Goal: Check status: Check status

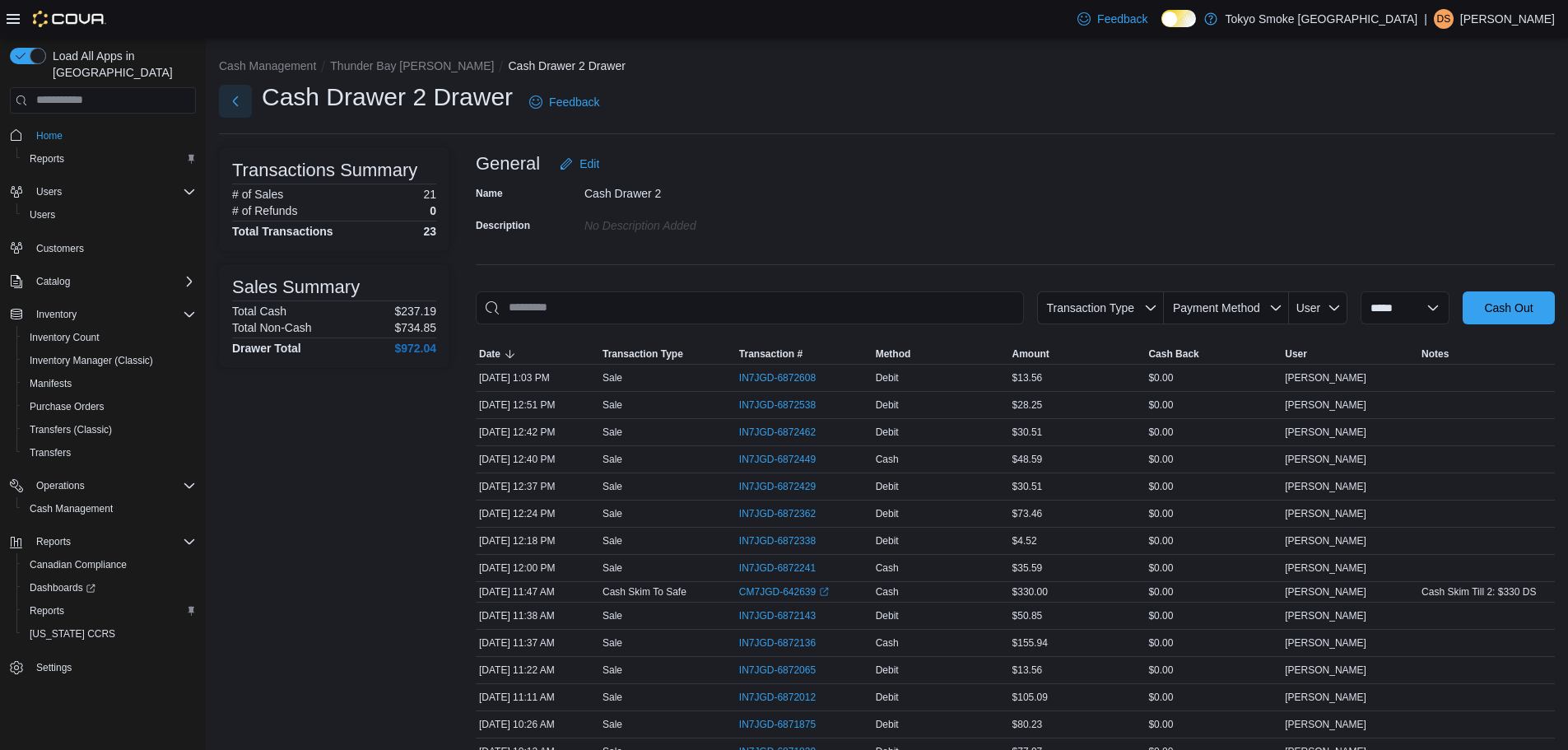
click at [242, 110] on button "Next" at bounding box center [236, 102] width 33 height 33
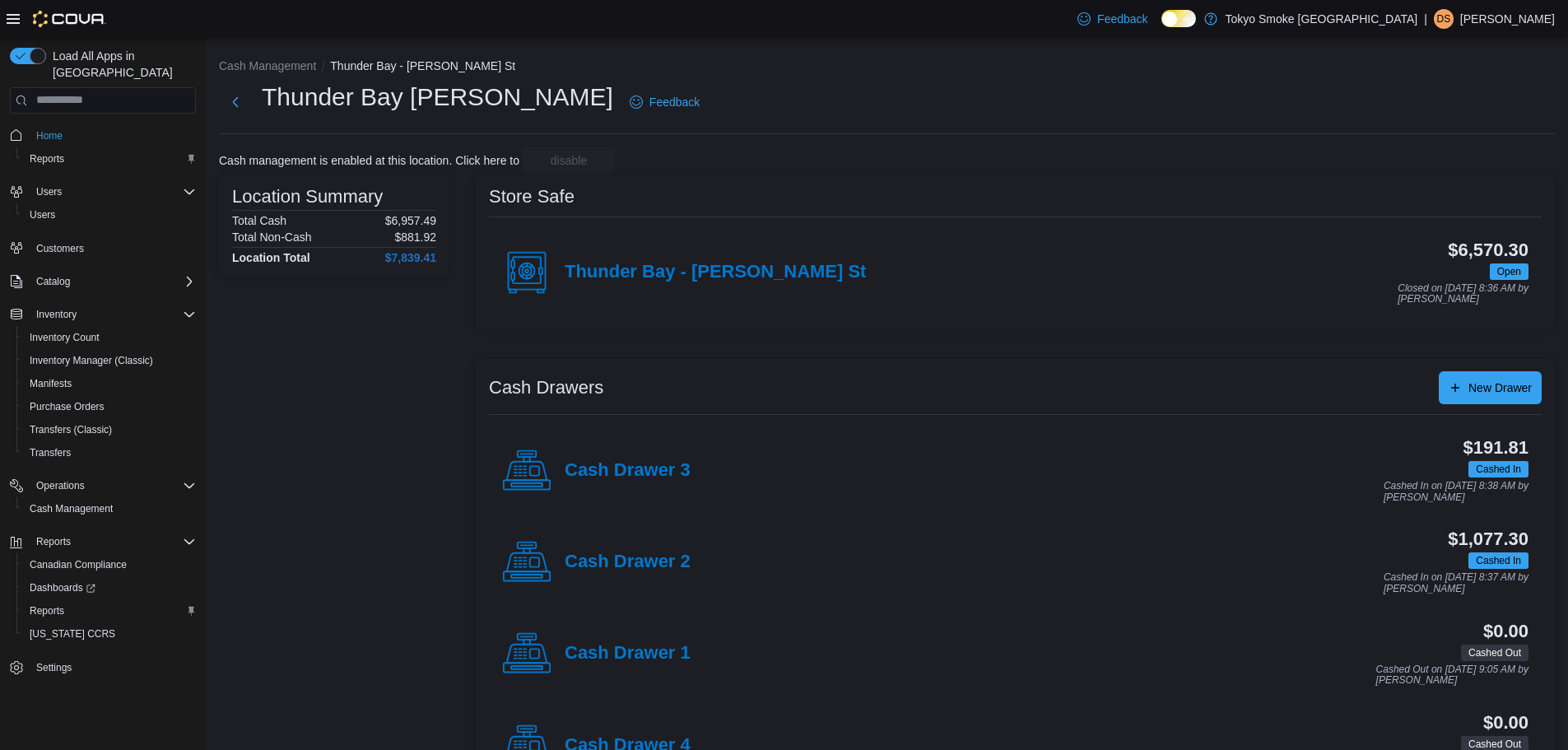
click at [657, 550] on div "Cash Drawer 2" at bounding box center [596, 562] width 188 height 50
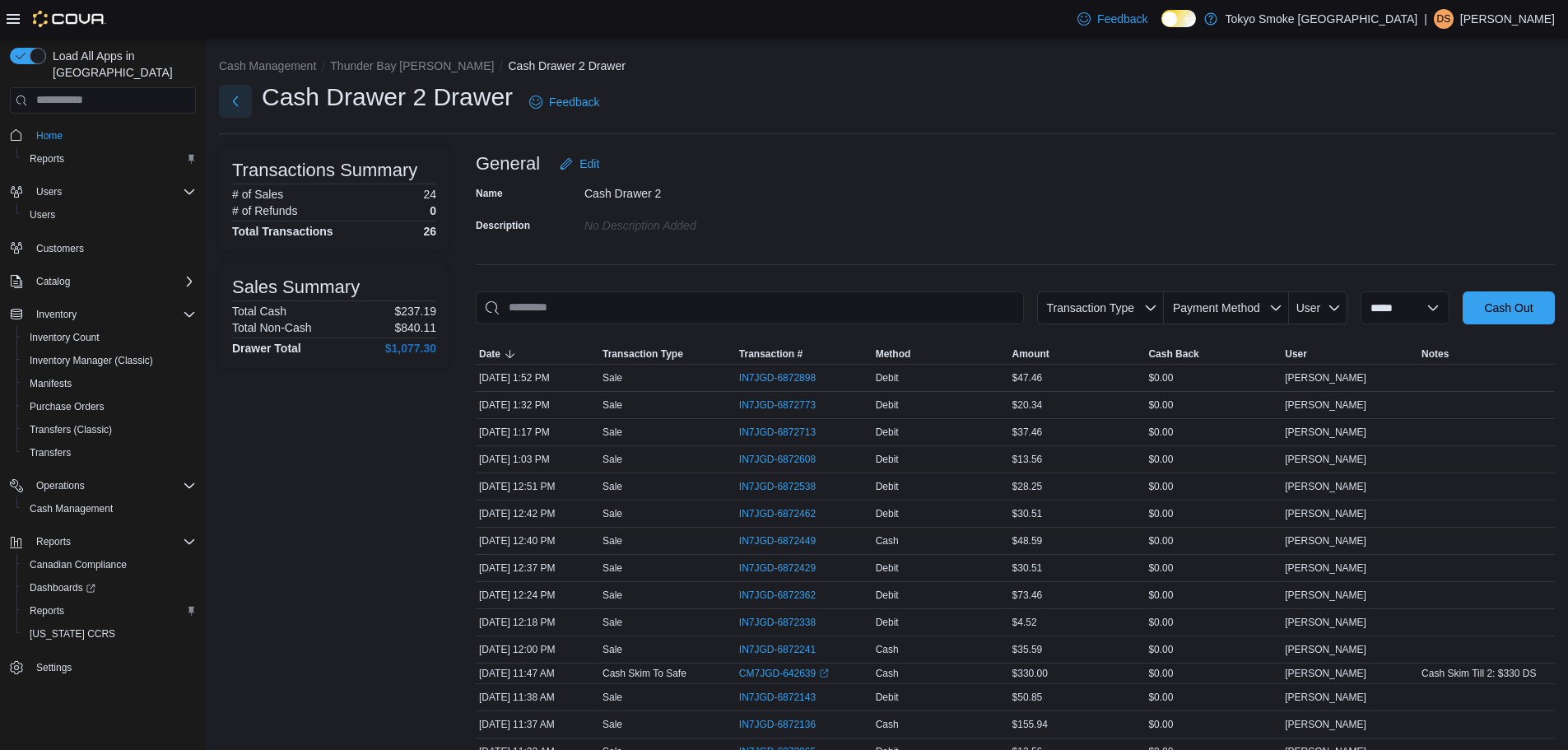
click at [241, 111] on button "Next" at bounding box center [236, 102] width 33 height 33
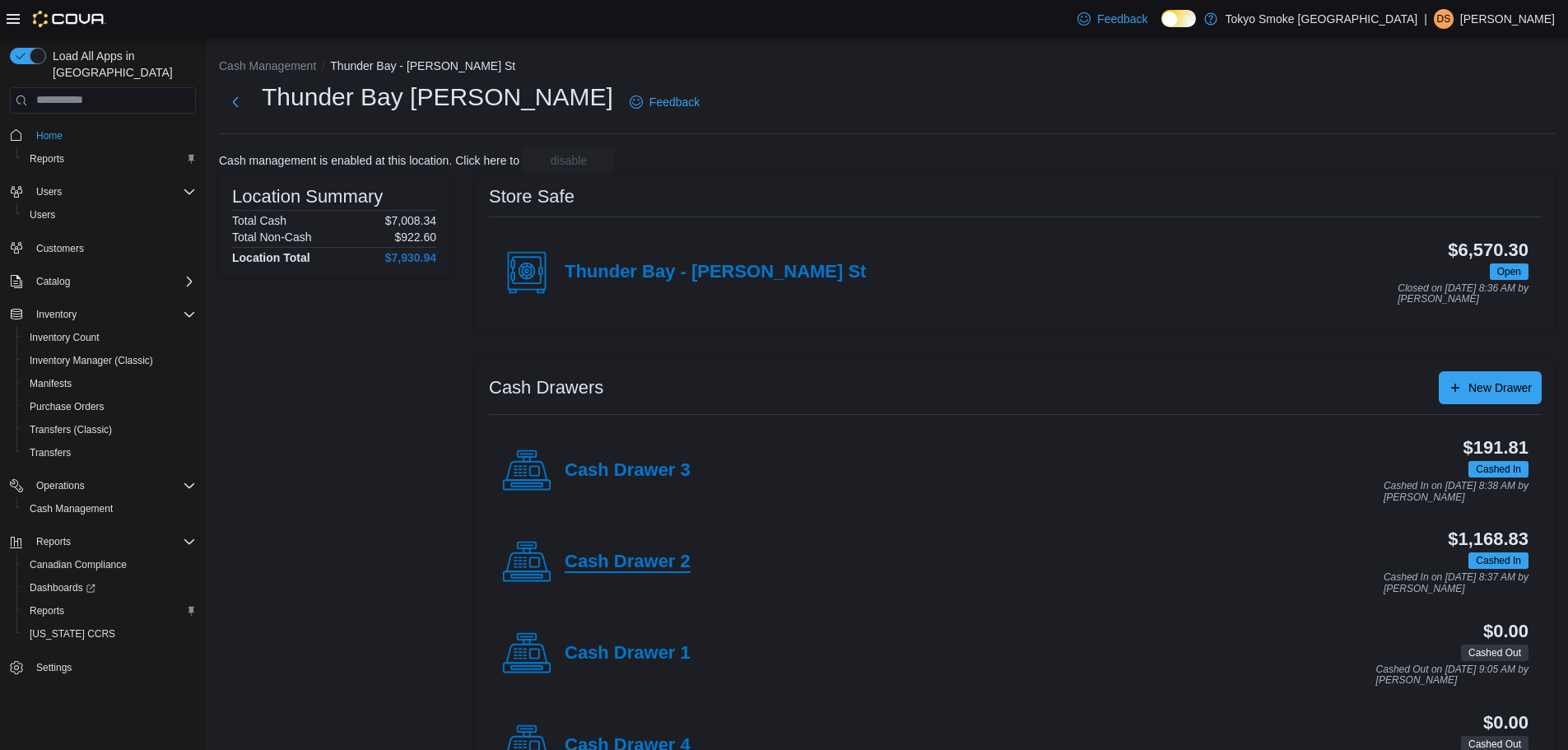
click at [612, 562] on h4 "Cash Drawer 2" at bounding box center [627, 562] width 126 height 21
